Goal: Navigation & Orientation: Find specific page/section

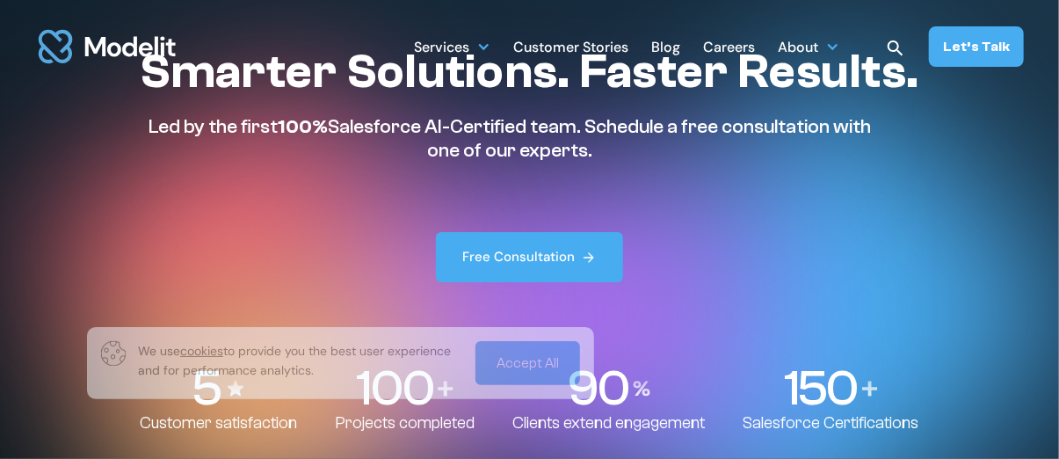
click at [719, 54] on div "Careers" at bounding box center [729, 49] width 52 height 34
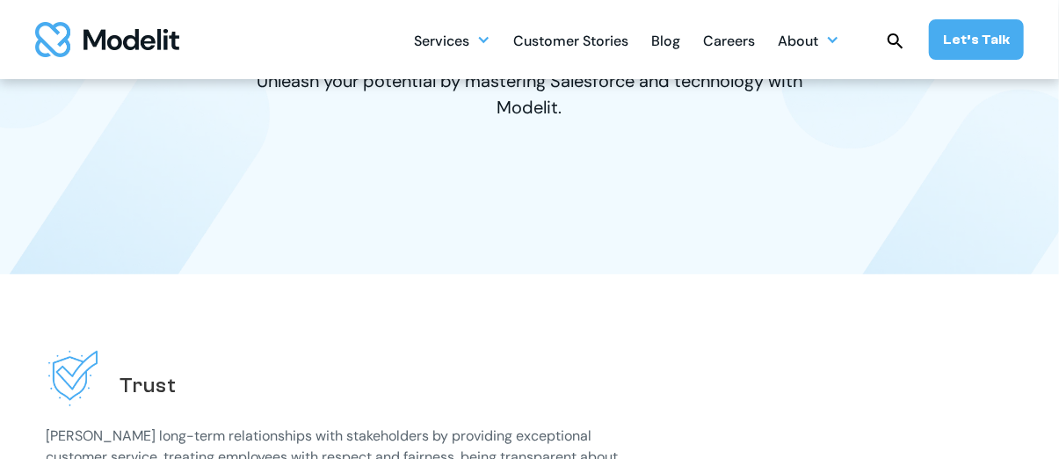
scroll to position [264, 0]
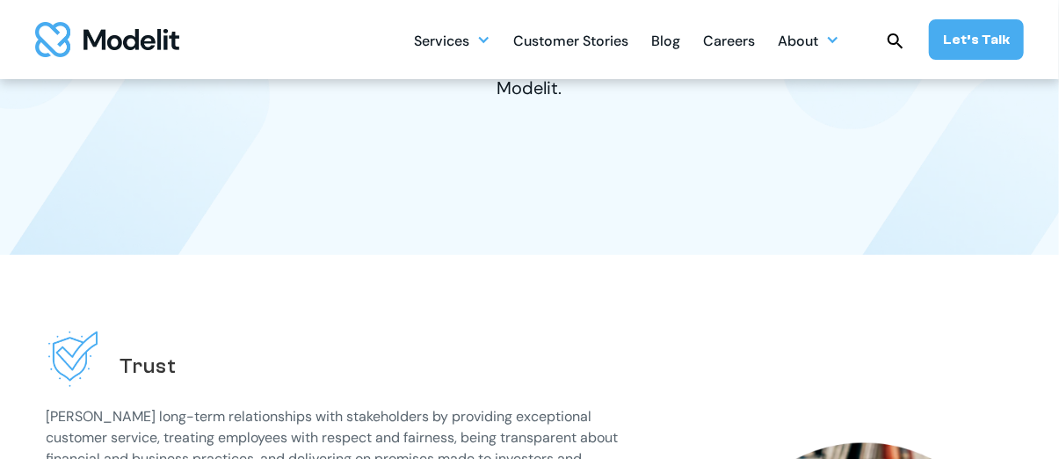
click at [727, 43] on div "Careers" at bounding box center [729, 42] width 52 height 34
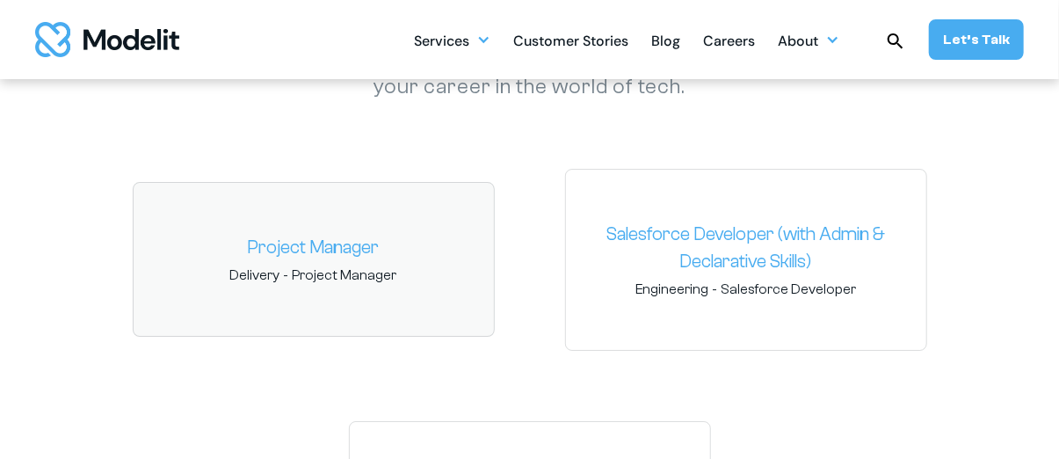
scroll to position [2637, 0]
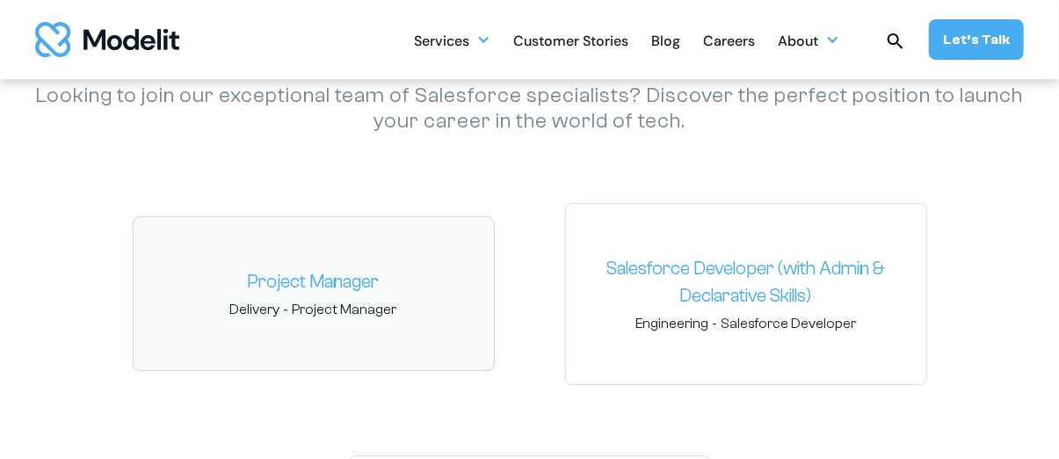
click at [305, 274] on link "Project Manager" at bounding box center [314, 282] width 332 height 28
